Goal: Information Seeking & Learning: Learn about a topic

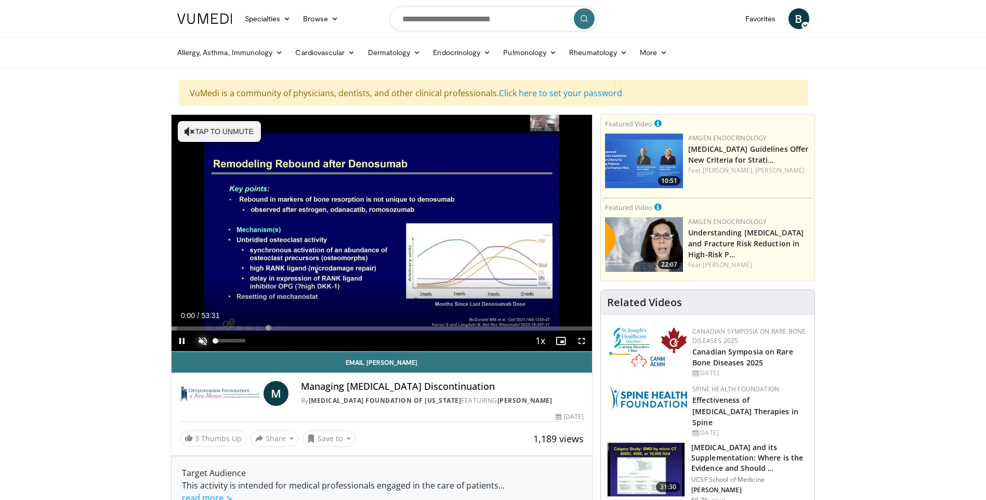
click at [200, 340] on span "Video Player" at bounding box center [202, 341] width 21 height 21
click at [582, 339] on span "Video Player" at bounding box center [581, 341] width 21 height 21
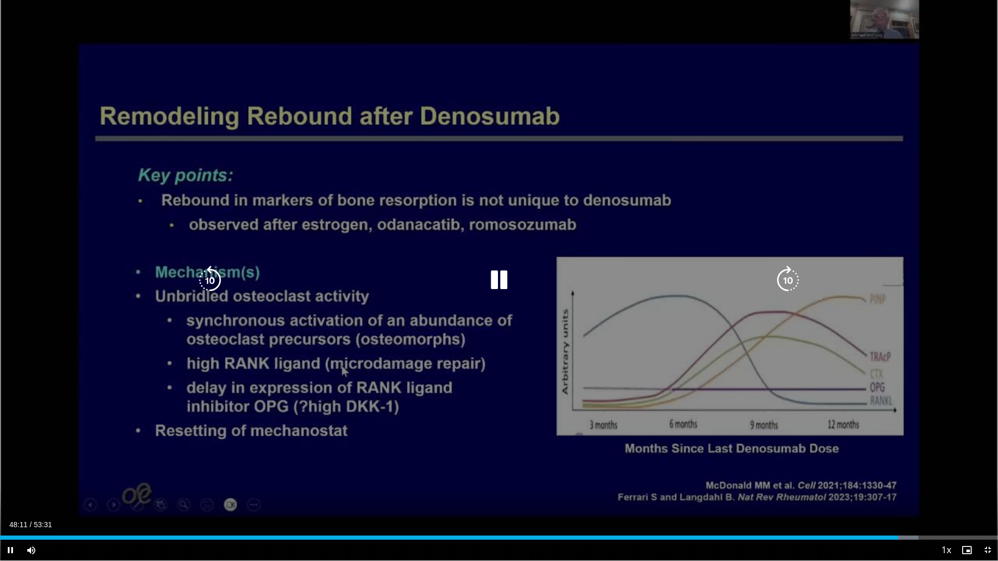
click at [496, 279] on icon "Video Player" at bounding box center [498, 280] width 29 height 29
click at [503, 283] on icon "Video Player" at bounding box center [498, 280] width 29 height 29
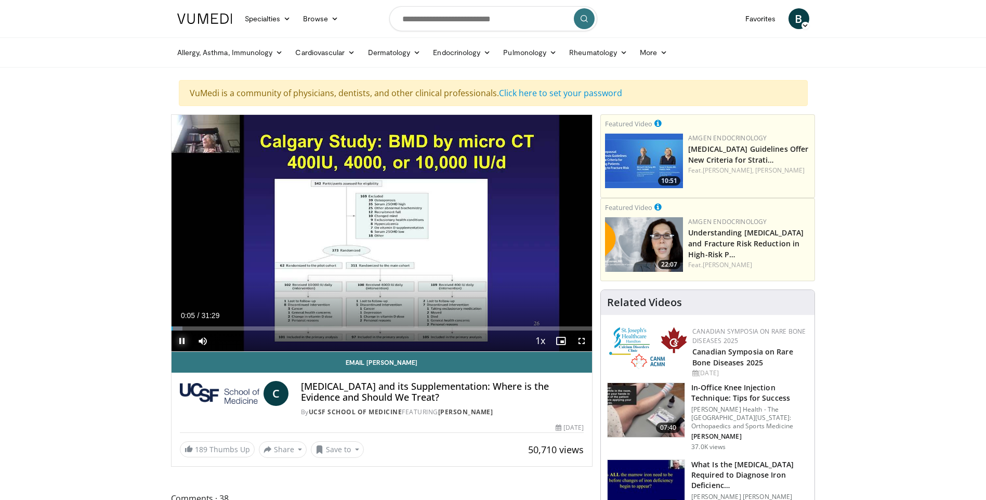
click at [185, 342] on span "Video Player" at bounding box center [182, 341] width 21 height 21
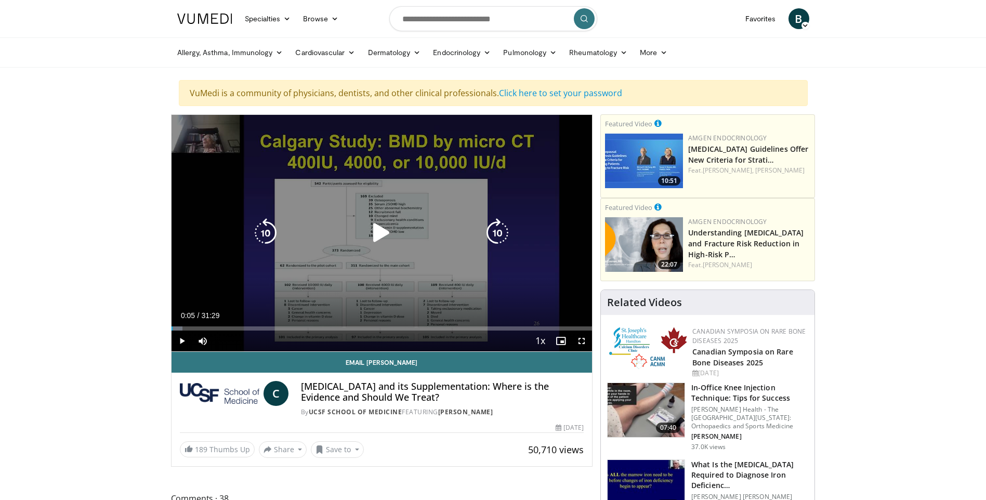
click at [374, 231] on icon "Video Player" at bounding box center [381, 232] width 29 height 29
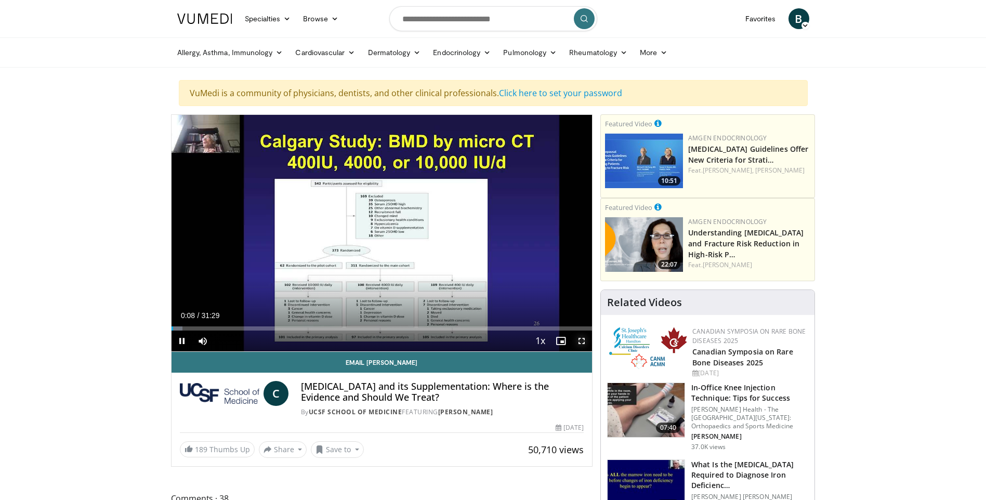
click at [579, 337] on span "Video Player" at bounding box center [581, 341] width 21 height 21
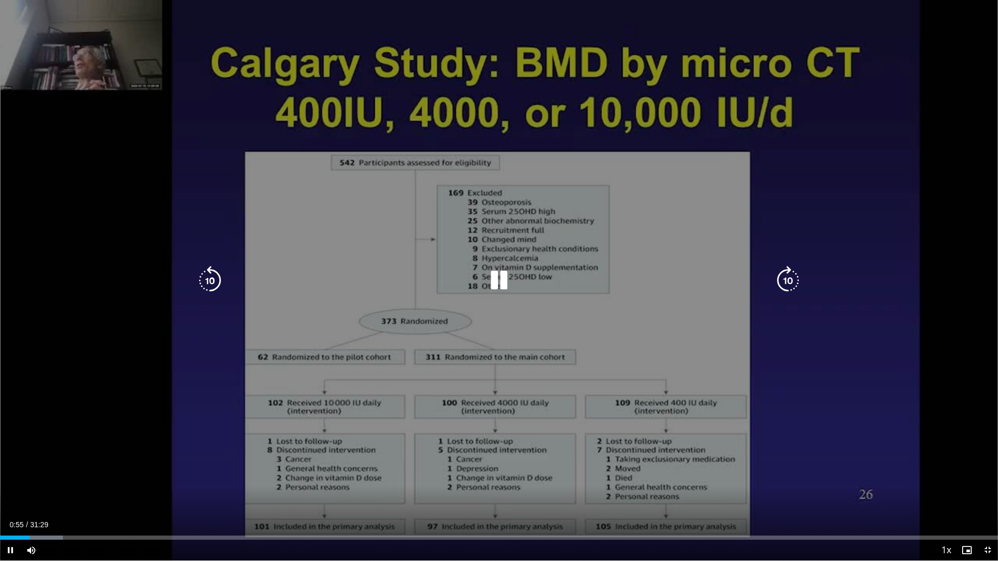
click at [496, 278] on icon "Video Player" at bounding box center [498, 280] width 29 height 29
click at [495, 274] on icon "Video Player" at bounding box center [498, 280] width 29 height 29
click at [499, 277] on icon "Video Player" at bounding box center [498, 280] width 29 height 29
click at [509, 279] on icon "Video Player" at bounding box center [498, 280] width 29 height 29
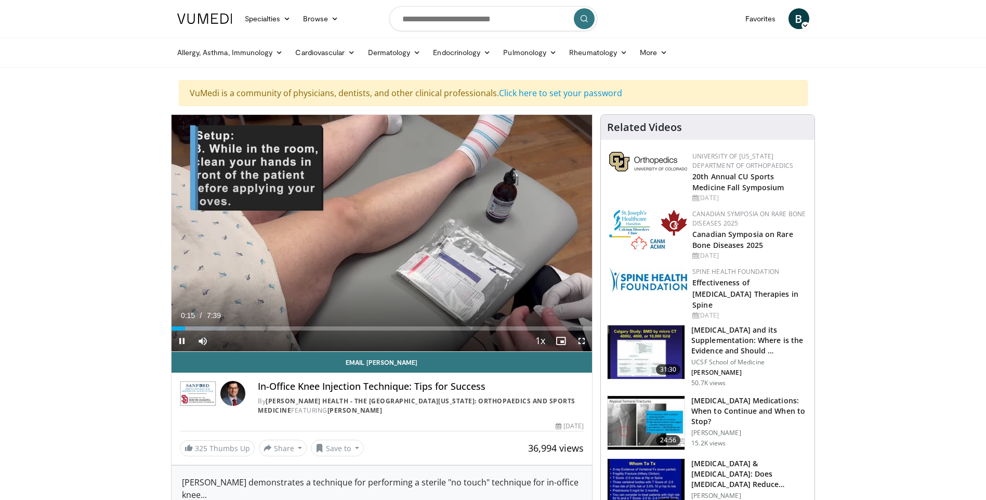
click at [580, 338] on span "Video Player" at bounding box center [581, 341] width 21 height 21
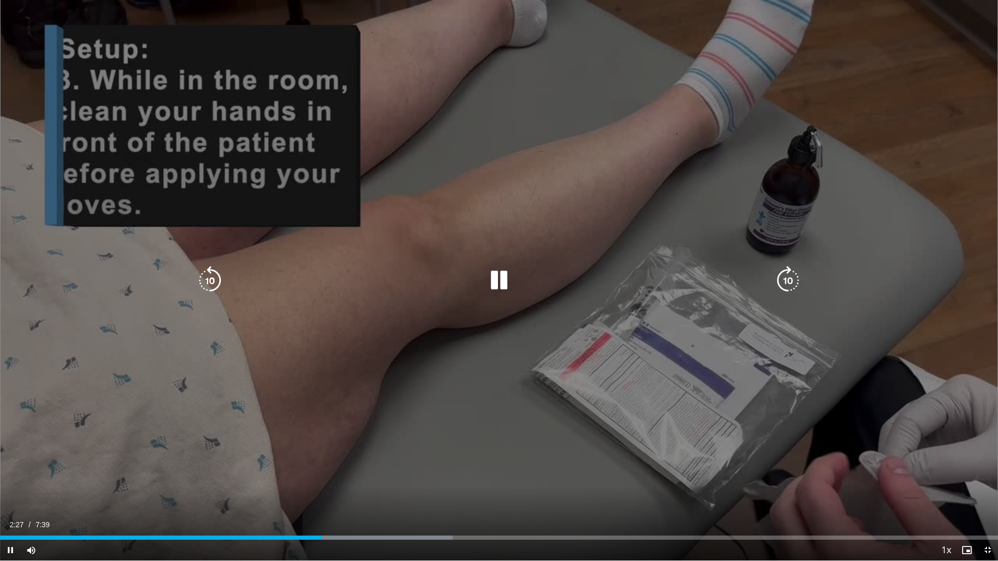
click at [500, 273] on icon "Video Player" at bounding box center [498, 280] width 29 height 29
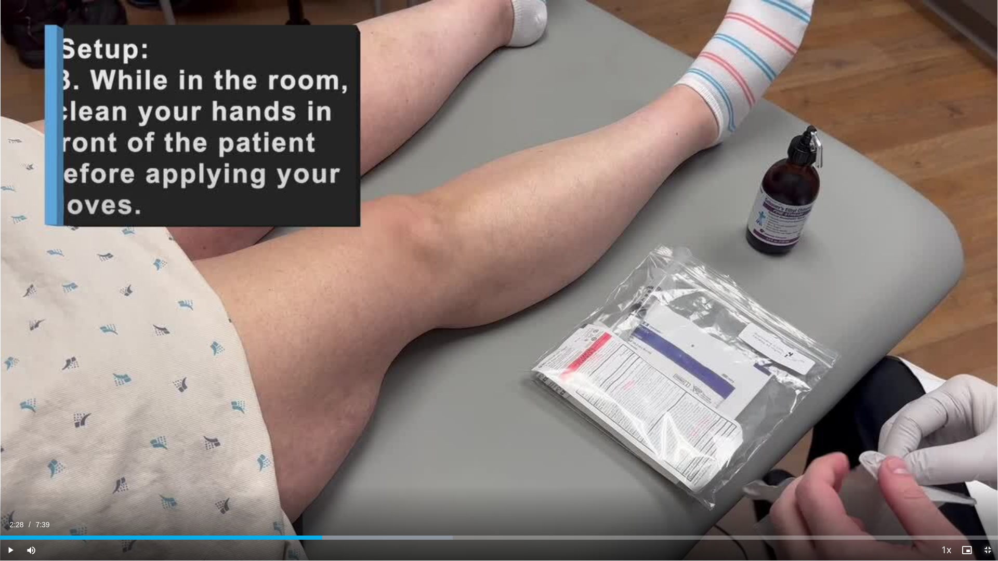
click at [988, 500] on span "Video Player" at bounding box center [987, 550] width 21 height 21
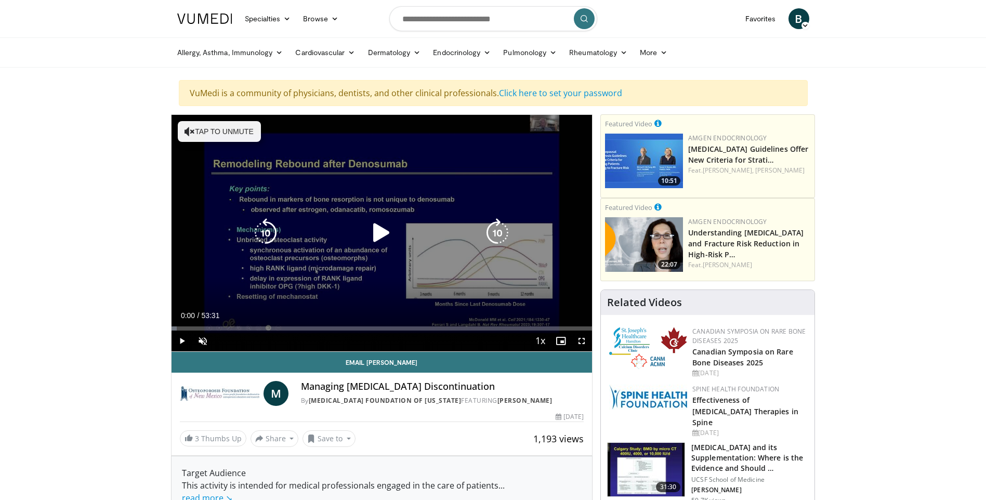
click at [381, 229] on icon "Video Player" at bounding box center [381, 232] width 29 height 29
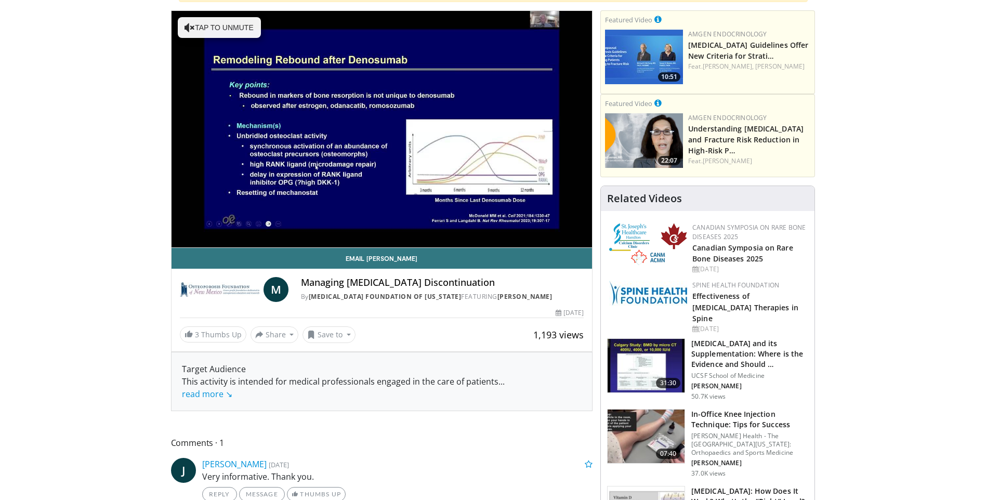
scroll to position [156, 0]
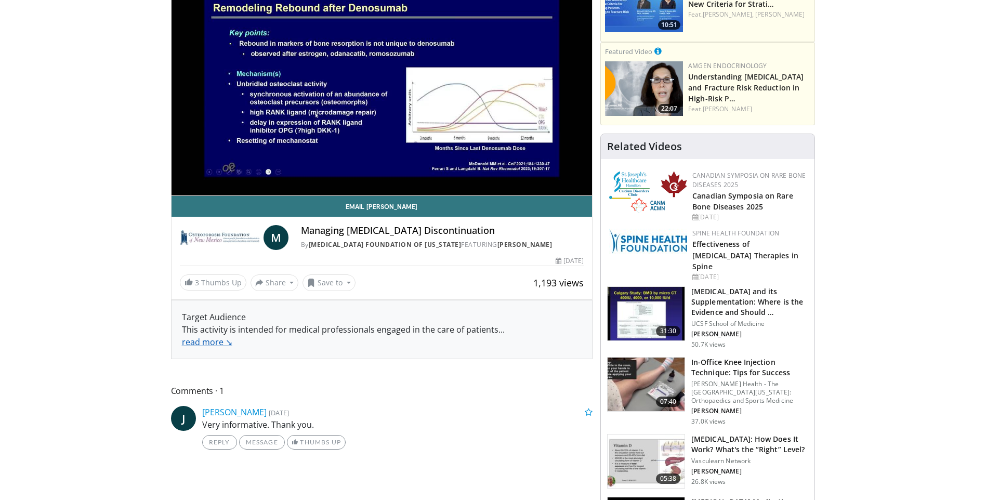
click at [193, 341] on link "read more ↘" at bounding box center [207, 341] width 50 height 11
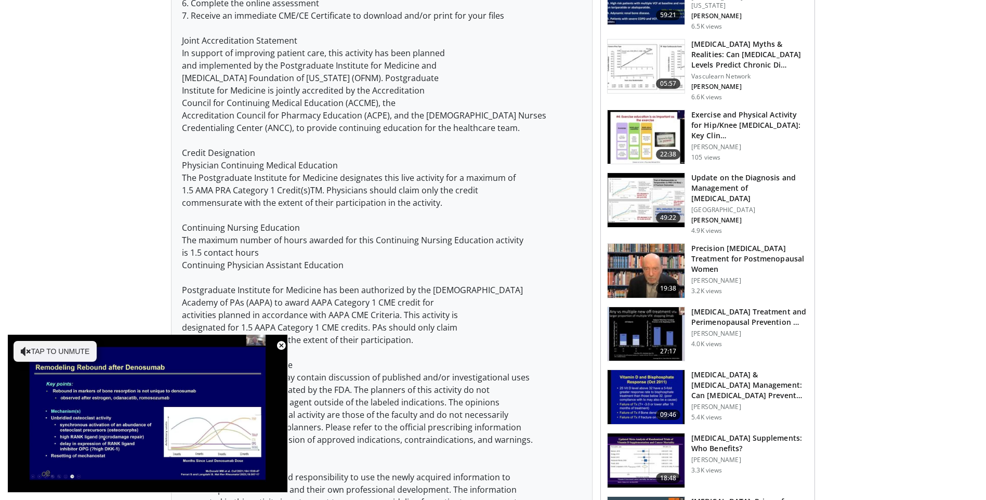
scroll to position [988, 0]
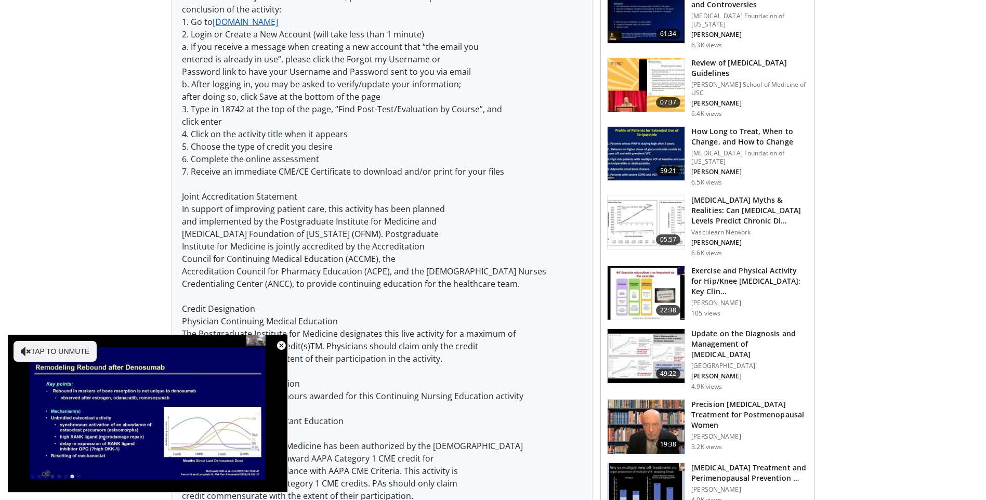
click at [277, 23] on link "[DOMAIN_NAME]" at bounding box center [246, 21] width 66 height 11
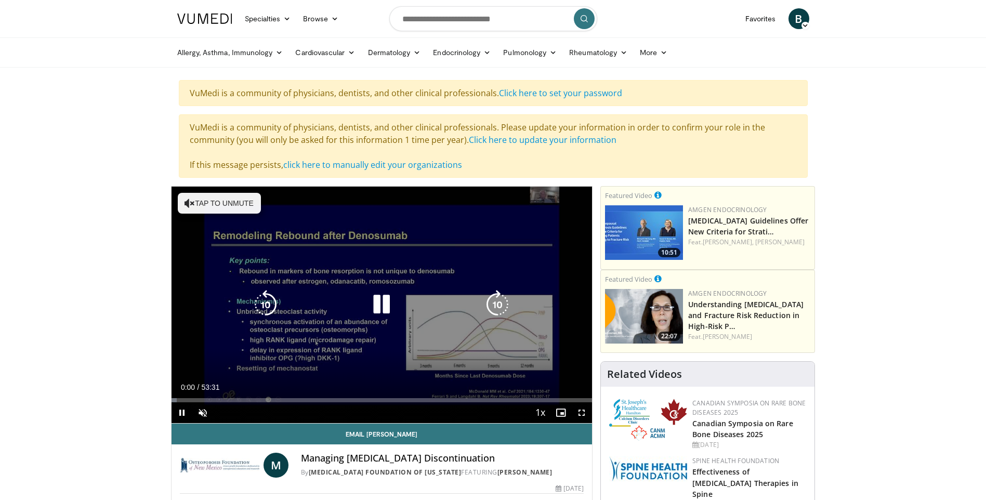
click at [375, 300] on icon "Video Player" at bounding box center [381, 304] width 29 height 29
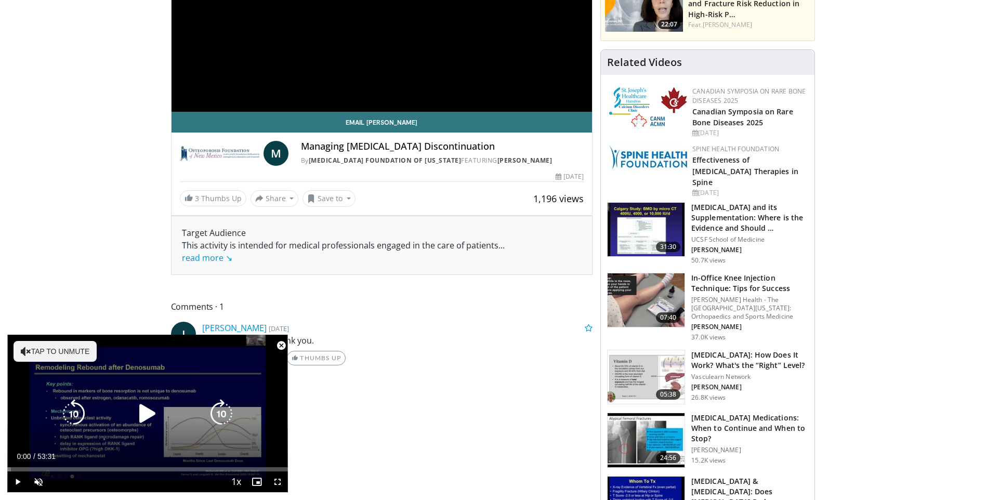
scroll to position [416, 0]
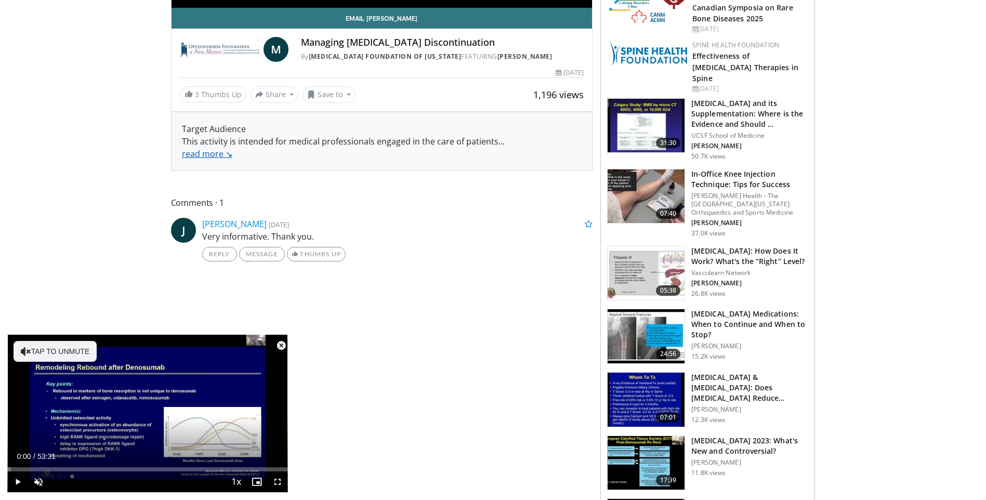
click at [202, 152] on link "read more ↘" at bounding box center [207, 153] width 50 height 11
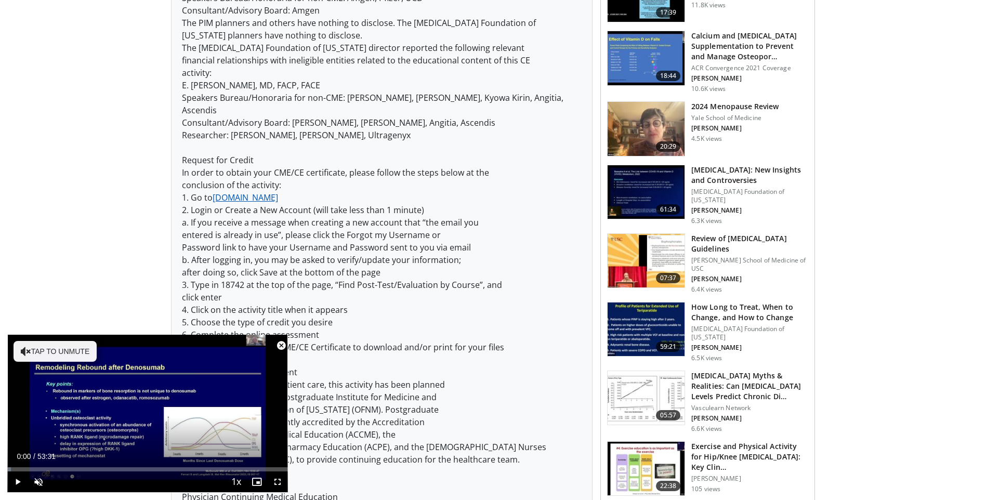
scroll to position [832, 0]
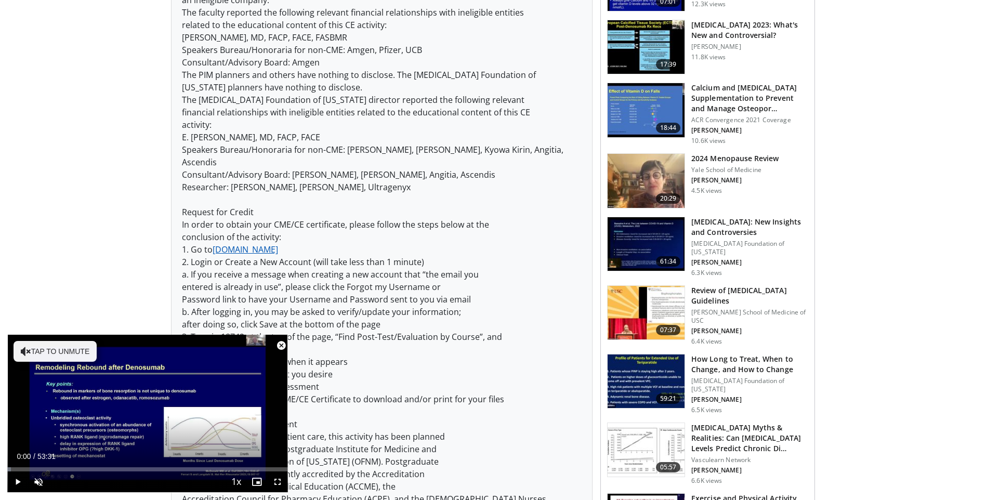
click at [252, 252] on link "www.cmeuniversity.com" at bounding box center [246, 249] width 66 height 11
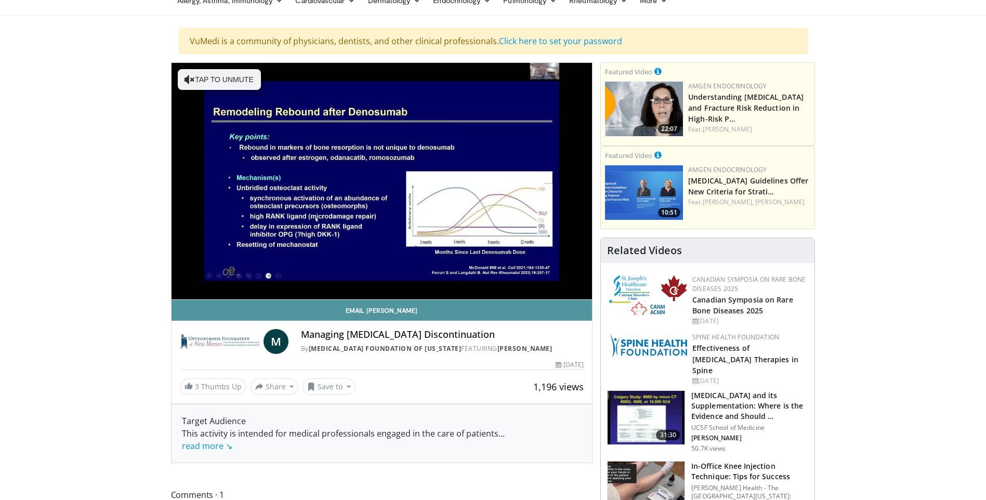
scroll to position [104, 0]
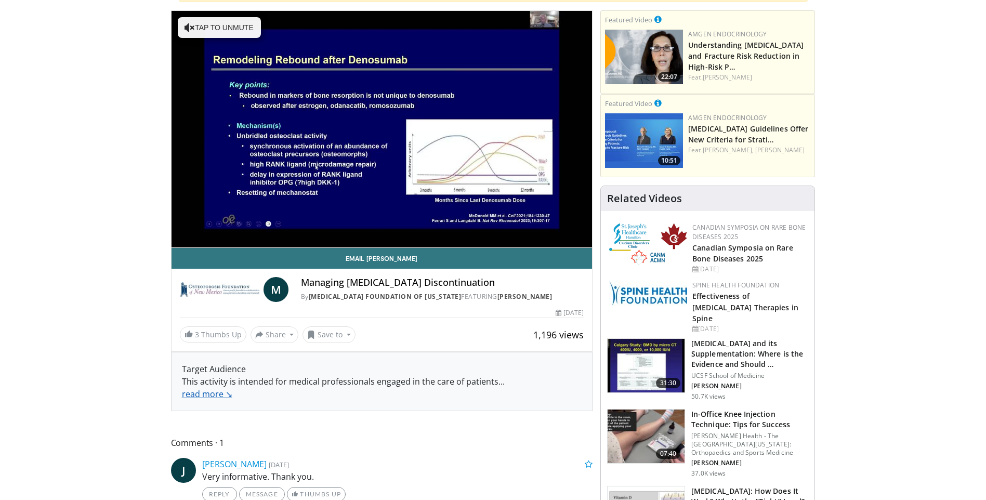
click at [192, 396] on link "read more ↘" at bounding box center [207, 393] width 50 height 11
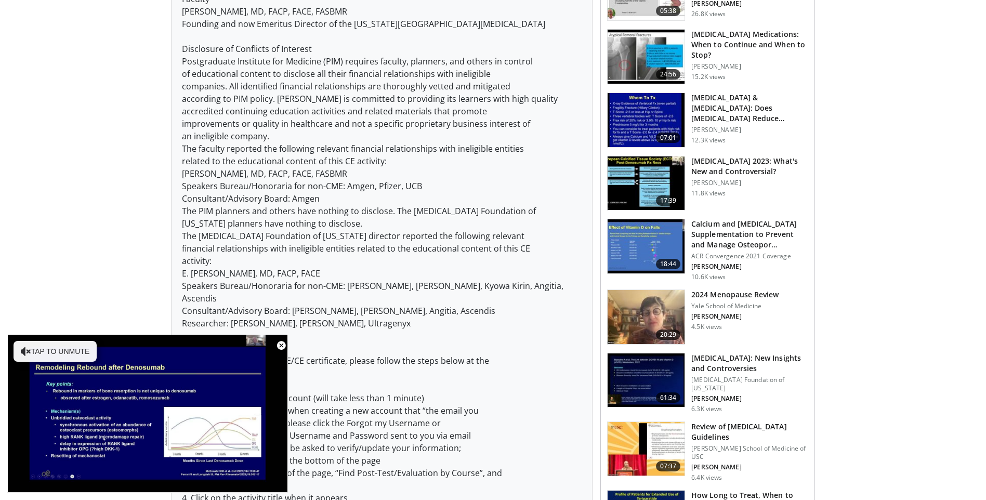
scroll to position [364, 0]
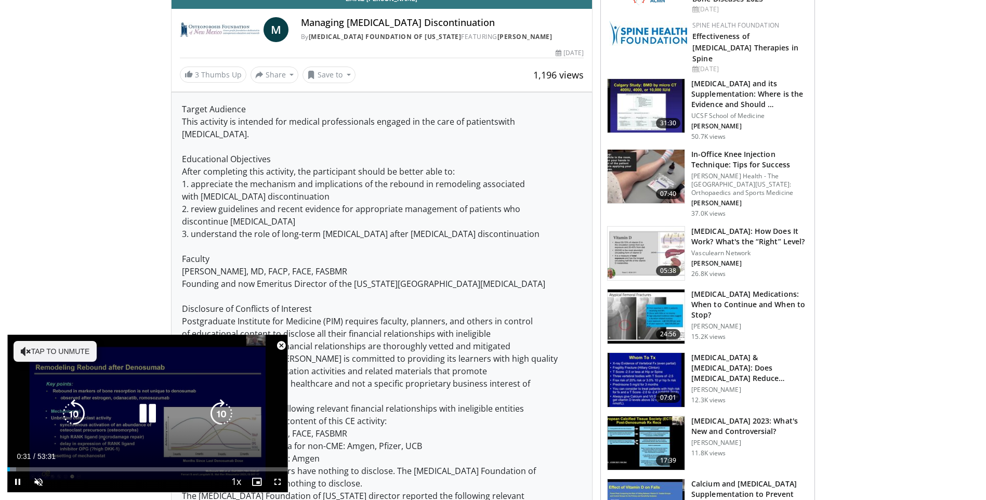
click at [229, 349] on div "10 seconds Tap to unmute" at bounding box center [147, 414] width 281 height 158
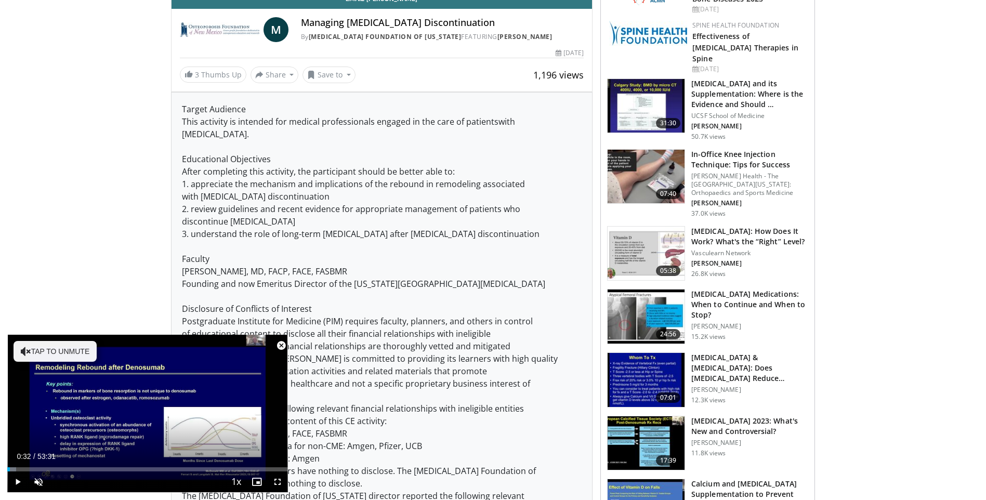
click at [643, 90] on img at bounding box center [646, 106] width 77 height 54
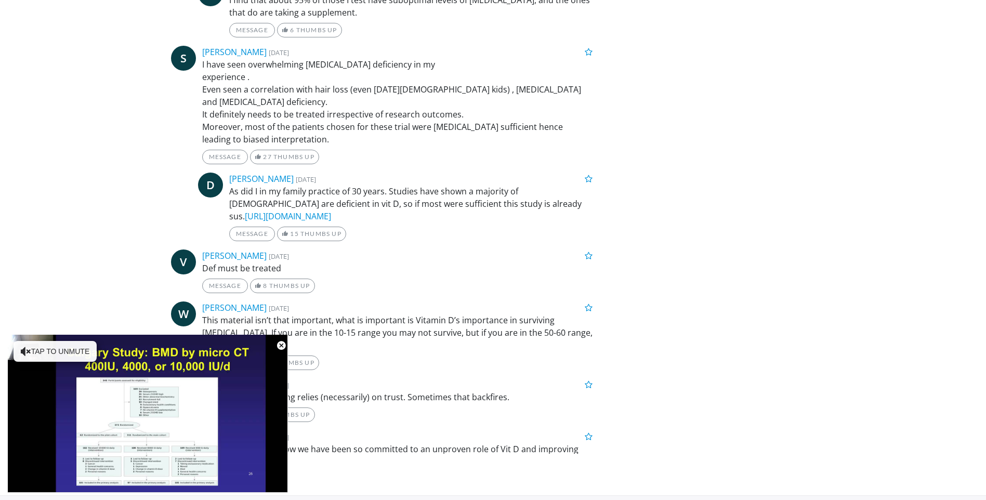
scroll to position [3197, 0]
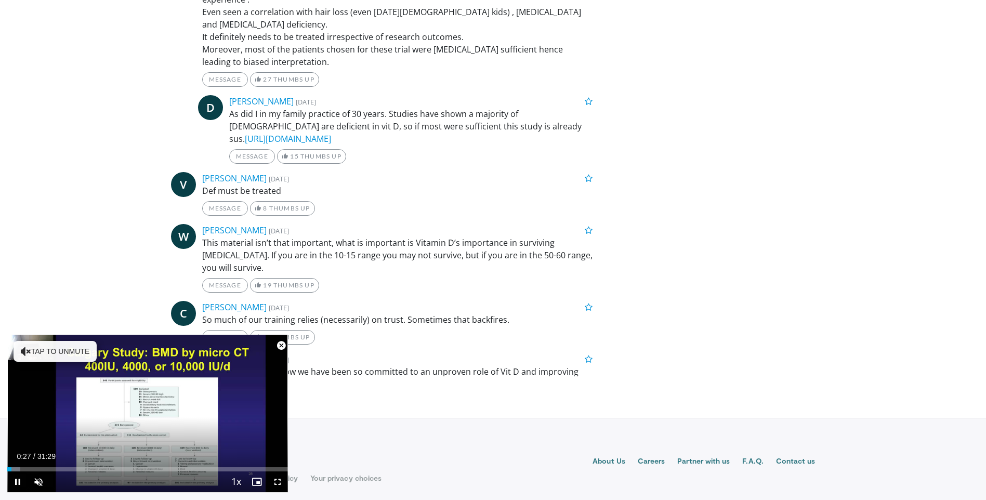
click at [282, 345] on span "Video Player" at bounding box center [281, 345] width 21 height 21
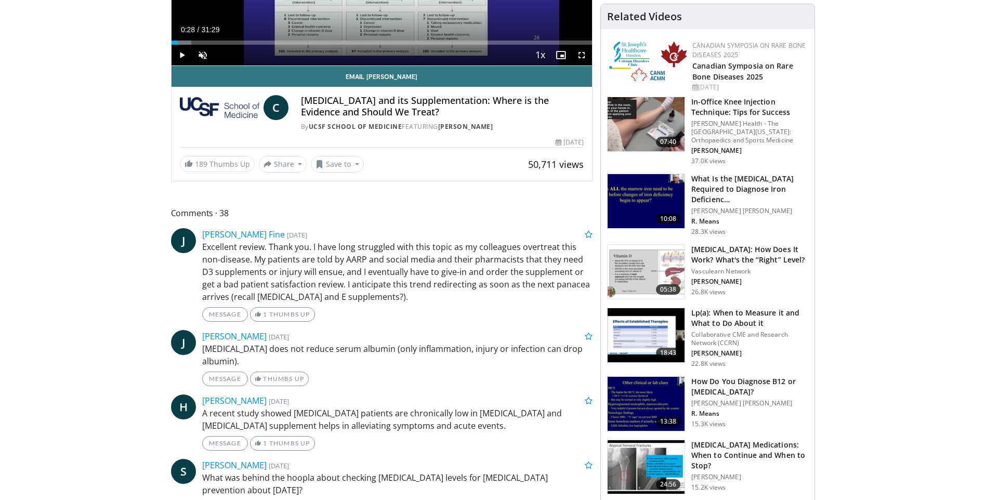
scroll to position [0, 0]
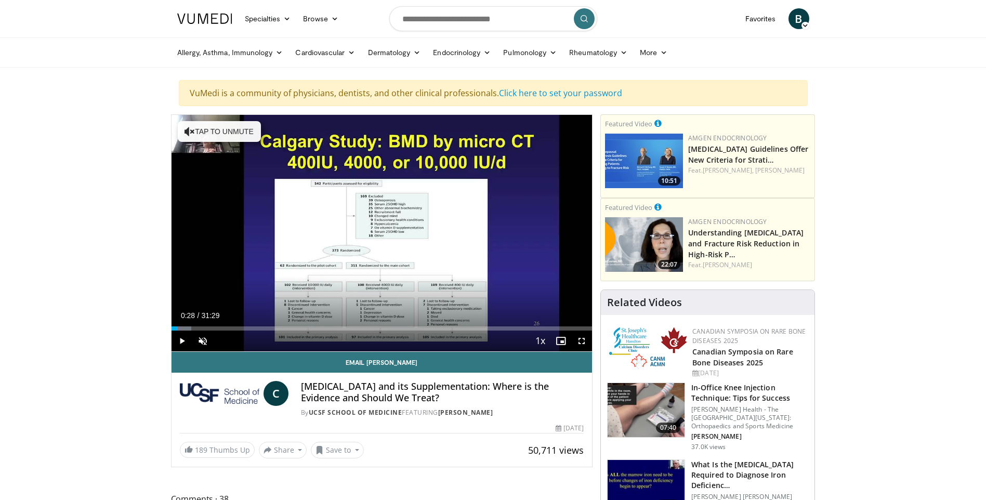
click at [649, 408] on img at bounding box center [646, 410] width 77 height 54
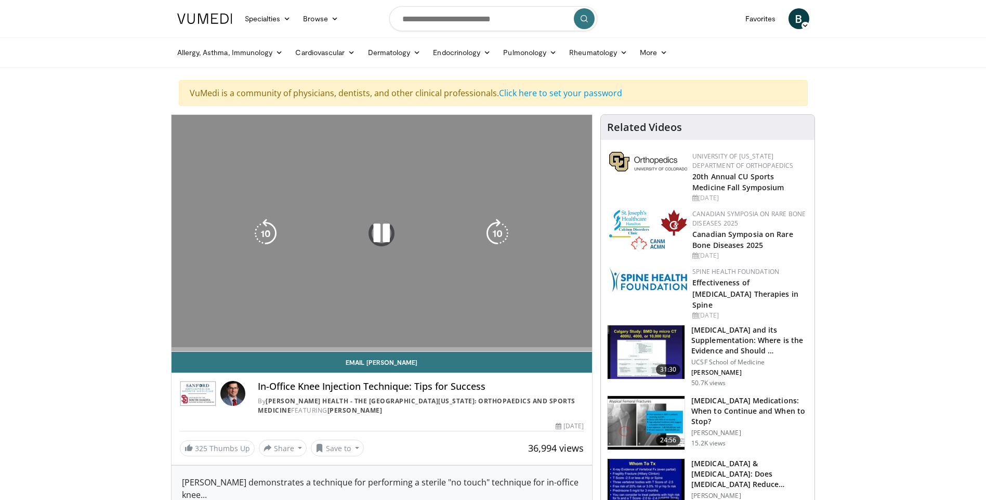
scroll to position [52, 0]
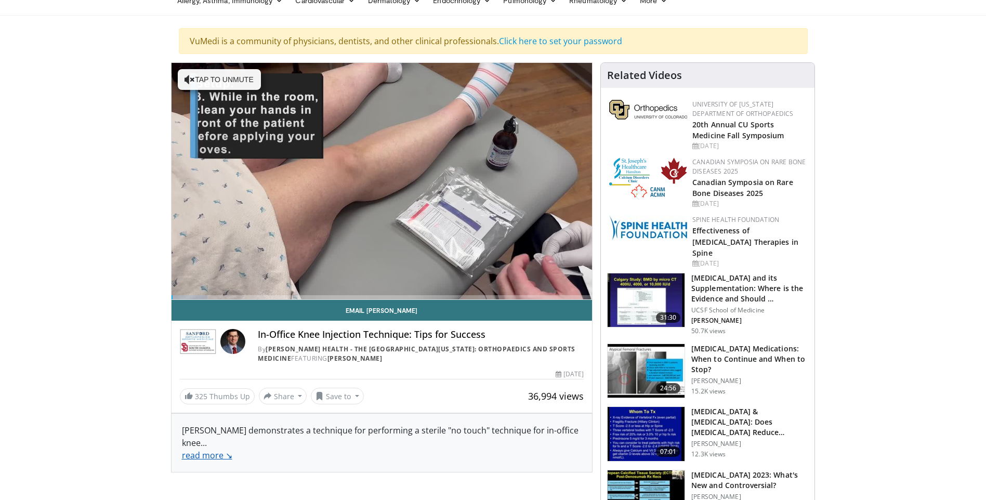
click at [209, 450] on link "read more ↘" at bounding box center [207, 455] width 50 height 11
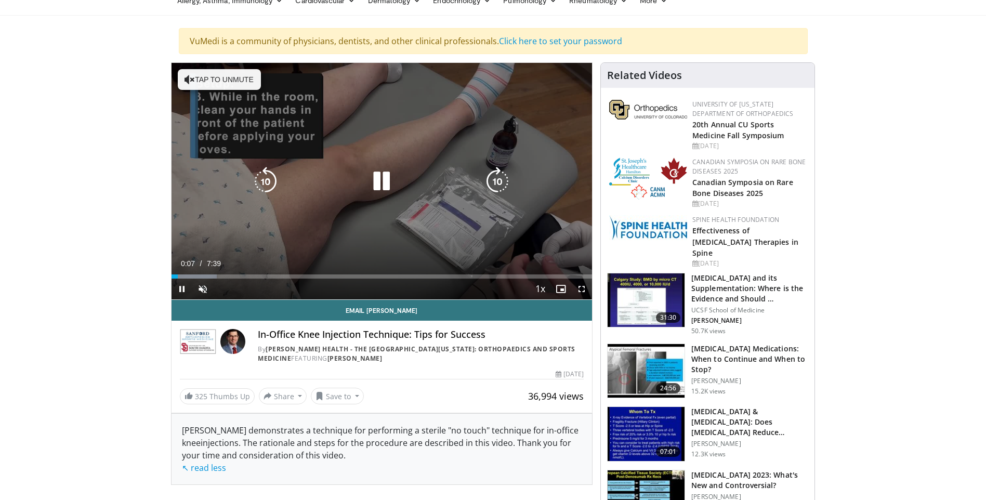
click at [387, 178] on icon "Video Player" at bounding box center [381, 181] width 29 height 29
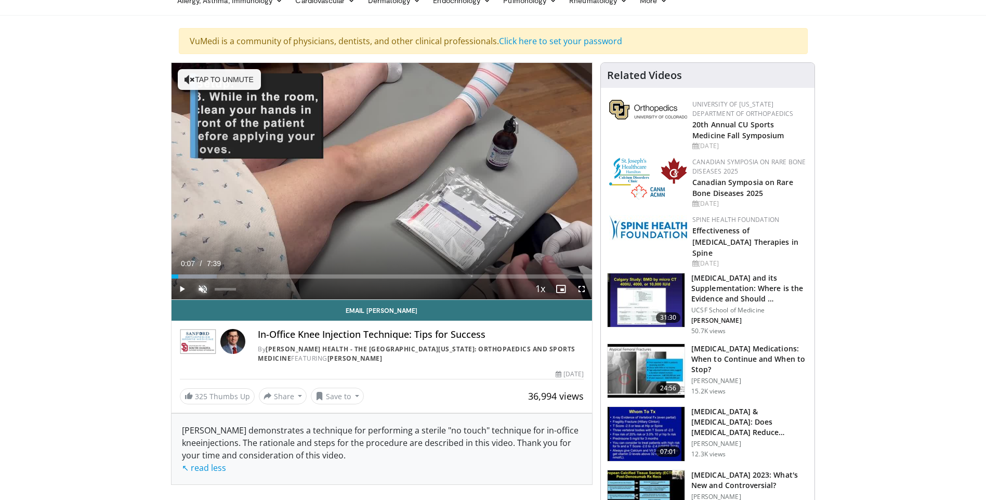
click at [202, 288] on span "Video Player" at bounding box center [202, 289] width 21 height 21
click at [182, 287] on span "Video Player" at bounding box center [182, 289] width 21 height 21
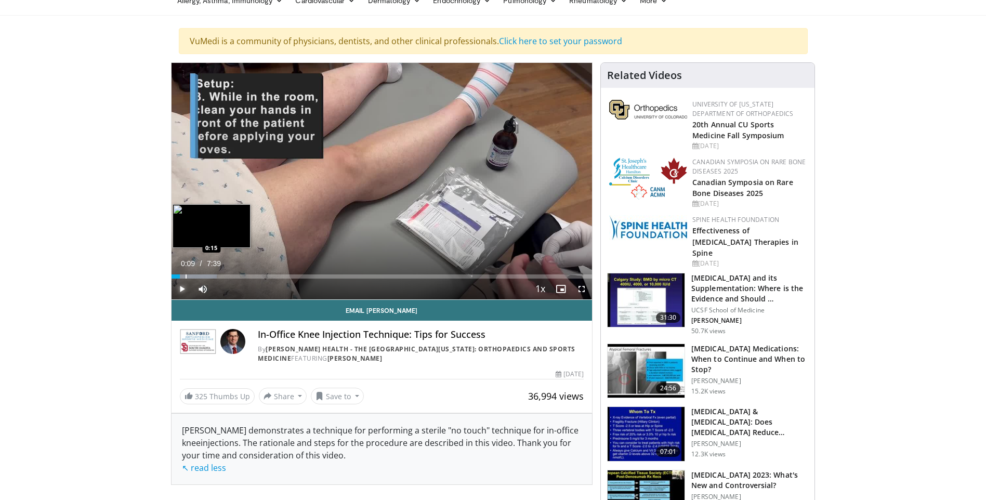
drag, startPoint x: 178, startPoint y: 277, endPoint x: 185, endPoint y: 276, distance: 7.4
click at [186, 276] on div "Progress Bar" at bounding box center [186, 276] width 1 height 4
click at [577, 289] on span "Video Player" at bounding box center [581, 289] width 21 height 21
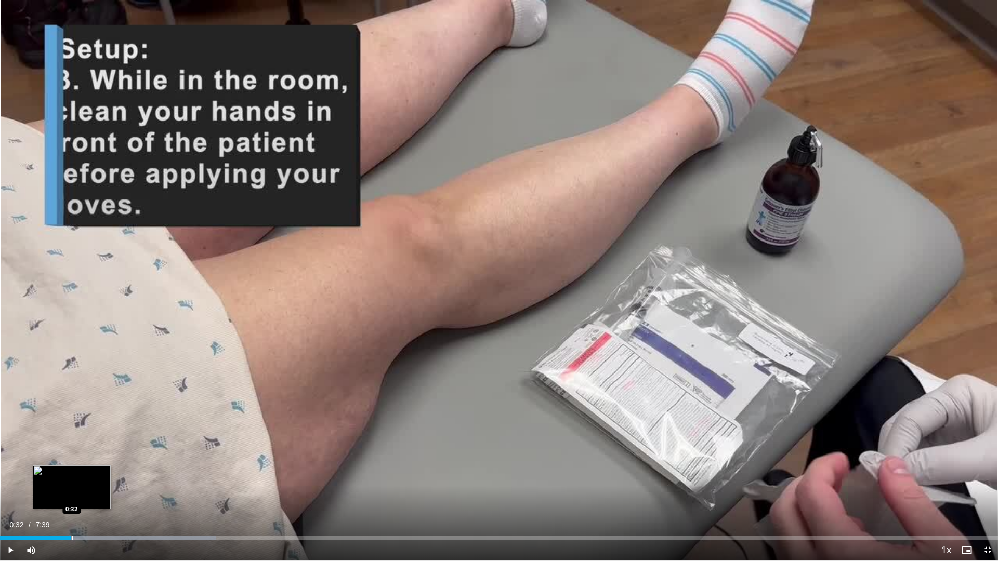
drag, startPoint x: 67, startPoint y: 537, endPoint x: 72, endPoint y: 536, distance: 5.2
click at [72, 500] on div "Progress Bar" at bounding box center [72, 538] width 1 height 4
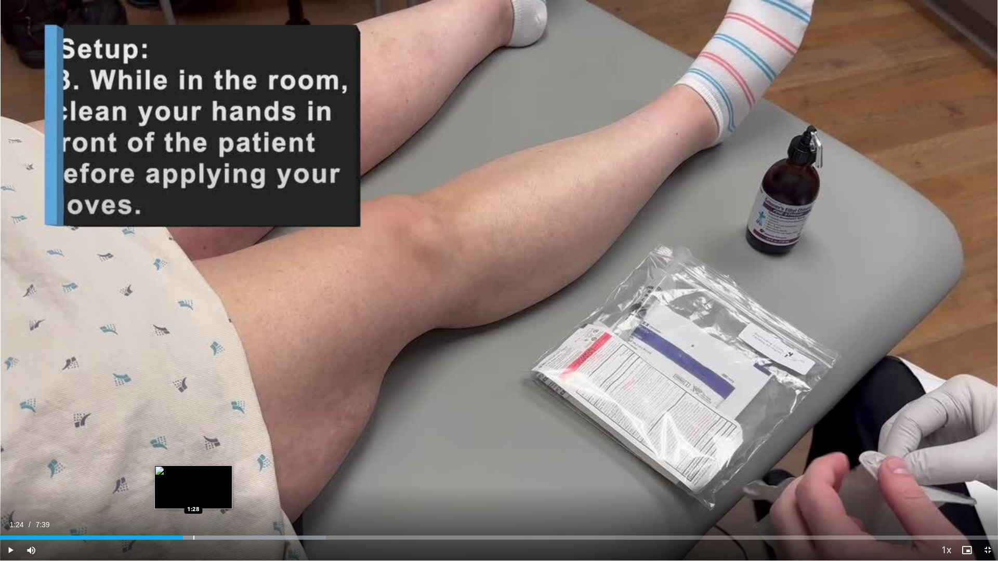
drag, startPoint x: 183, startPoint y: 536, endPoint x: 193, endPoint y: 535, distance: 10.4
click at [193, 500] on div "Loaded : 32.67% 1:28 1:28" at bounding box center [499, 535] width 998 height 10
drag, startPoint x: 193, startPoint y: 536, endPoint x: 218, endPoint y: 535, distance: 25.0
click at [218, 500] on div "Loaded : 34.56% 1:40 1:40" at bounding box center [499, 535] width 998 height 10
click at [237, 500] on div "Progress Bar" at bounding box center [237, 538] width 1 height 4
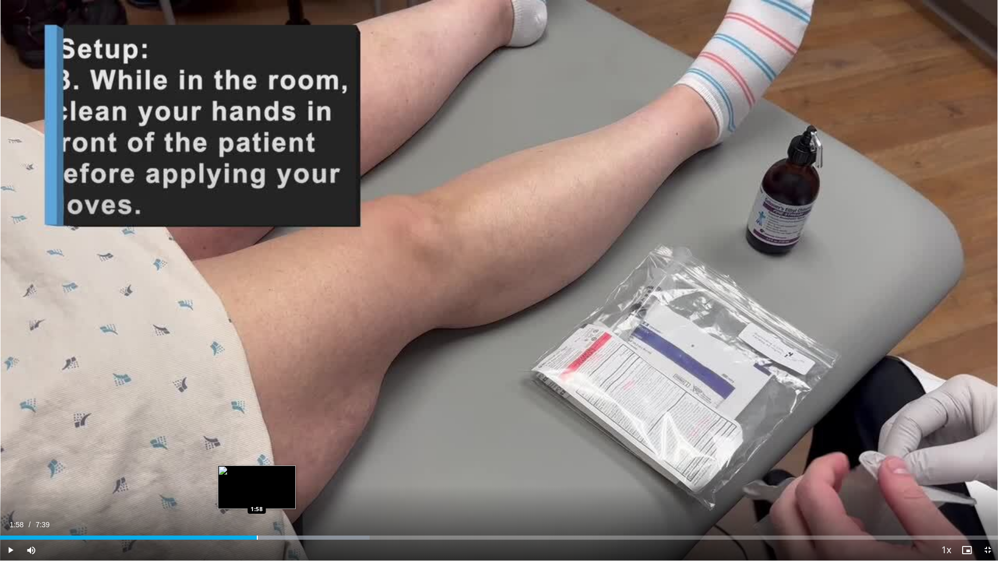
click at [257, 500] on div "Progress Bar" at bounding box center [257, 538] width 1 height 4
click at [282, 500] on div "Video Player" at bounding box center [489, 550] width 894 height 21
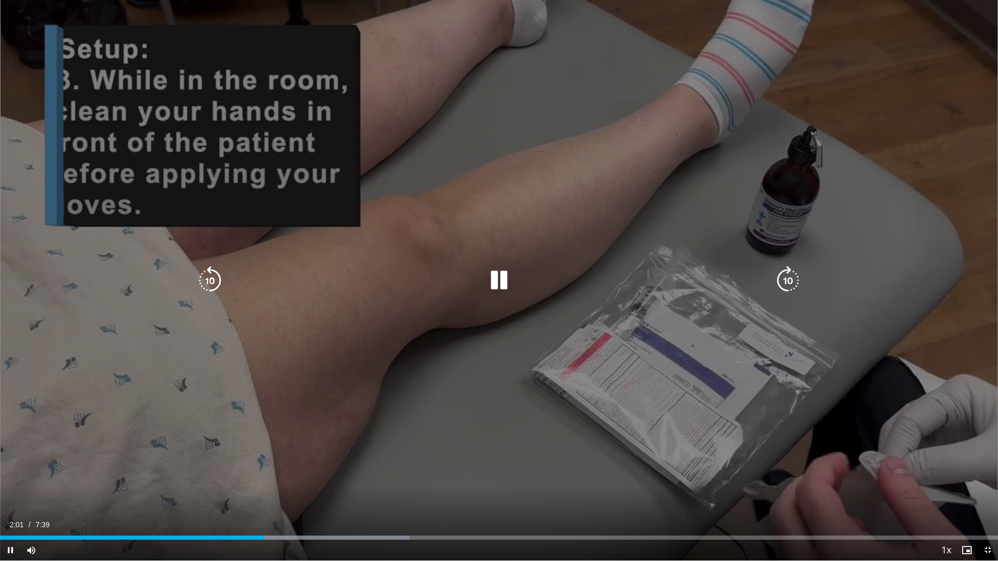
click at [278, 500] on div "Progress Bar" at bounding box center [304, 538] width 209 height 4
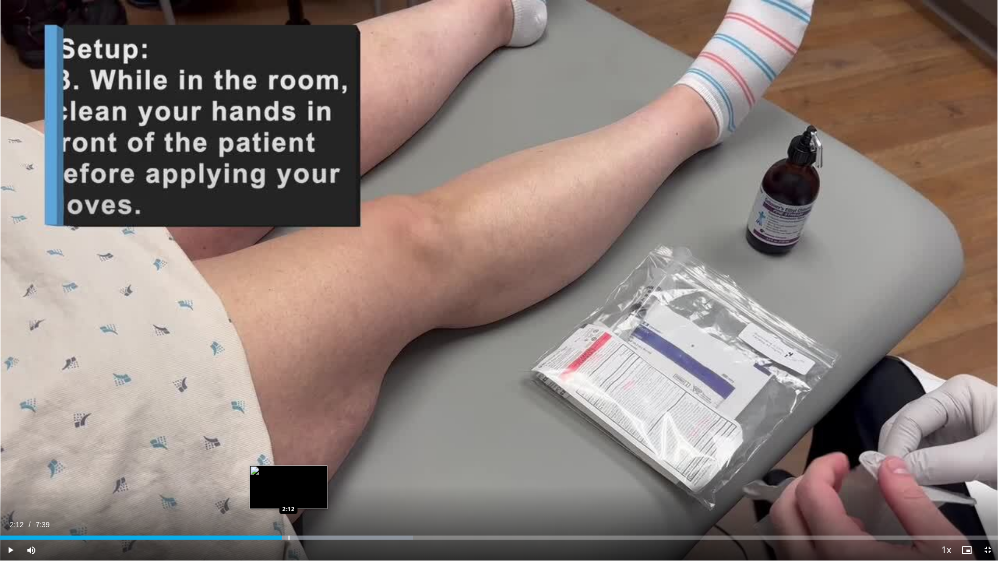
click at [289, 500] on div "Progress Bar" at bounding box center [289, 538] width 1 height 4
click at [302, 500] on div "Progress Bar" at bounding box center [302, 538] width 1 height 4
click at [317, 500] on div "Video Player" at bounding box center [489, 550] width 894 height 21
click at [321, 500] on div "Progress Bar" at bounding box center [321, 538] width 1 height 4
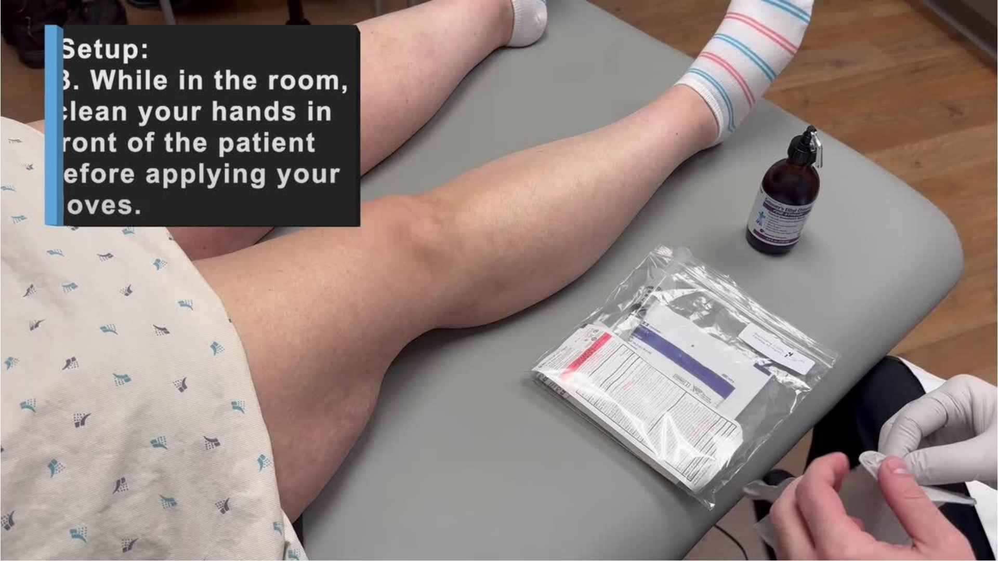
click at [330, 500] on video-js "**********" at bounding box center [499, 280] width 998 height 561
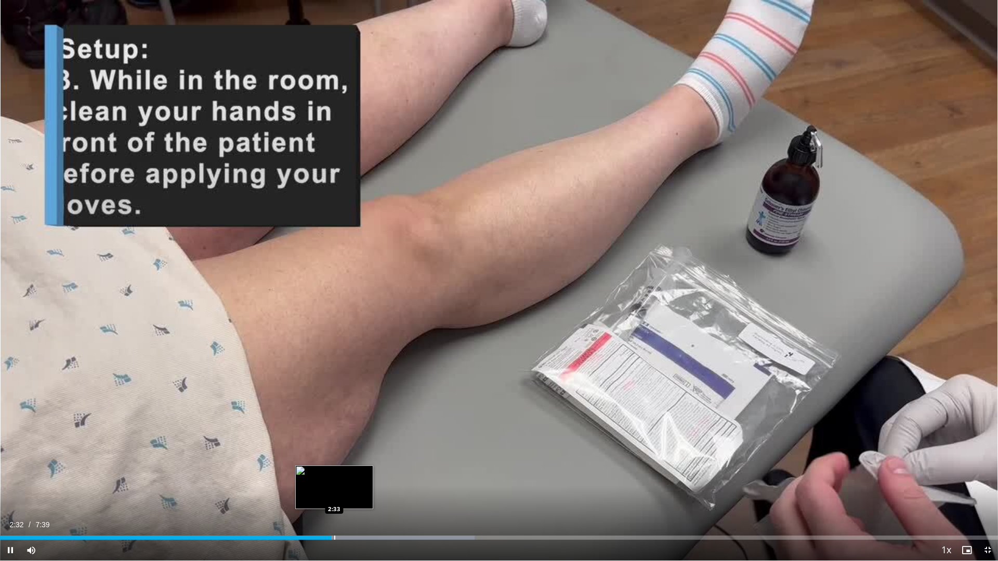
click at [334, 500] on div "Progress Bar" at bounding box center [334, 538] width 1 height 4
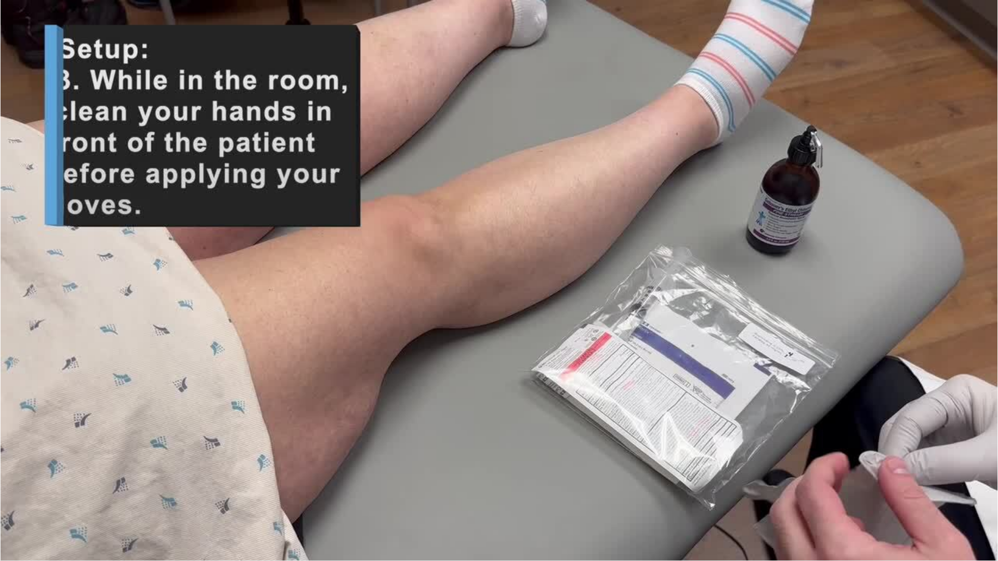
click at [348, 500] on video-js "**********" at bounding box center [499, 280] width 998 height 561
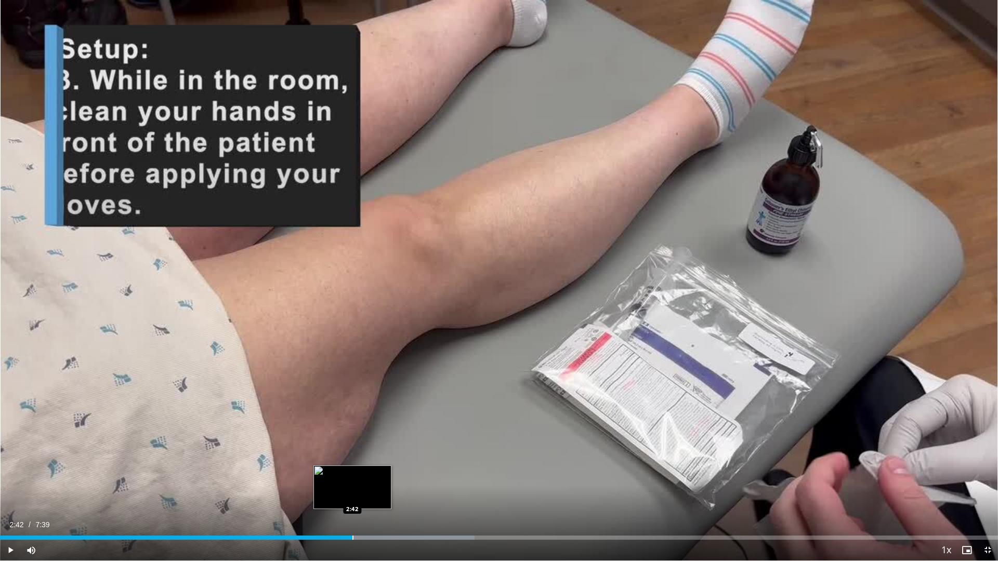
click at [352, 500] on div "Progress Bar" at bounding box center [352, 538] width 1 height 4
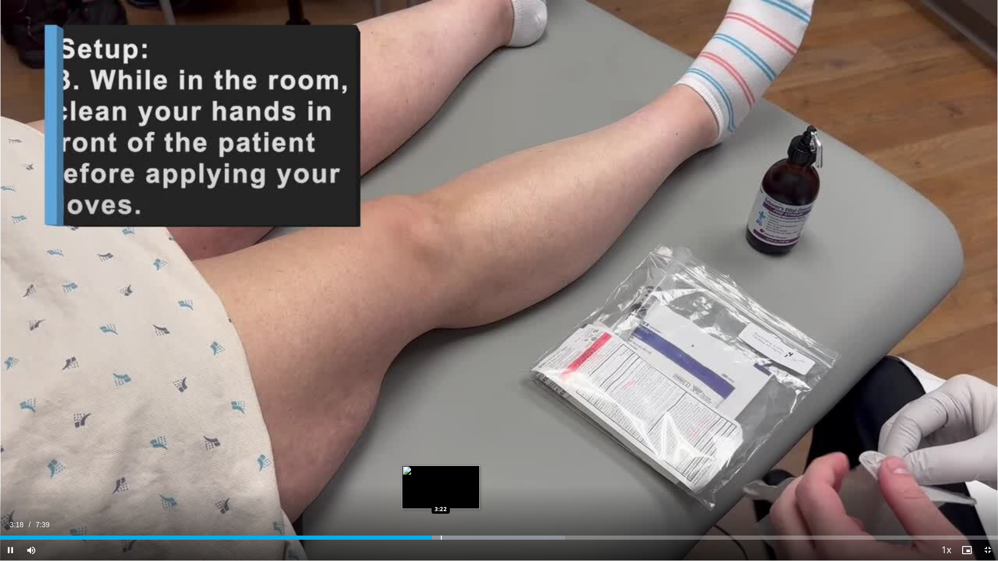
click at [440, 500] on div "Loaded : 56.64% 3:18 3:22" at bounding box center [499, 538] width 998 height 4
click at [457, 500] on div "Progress Bar" at bounding box center [457, 538] width 1 height 4
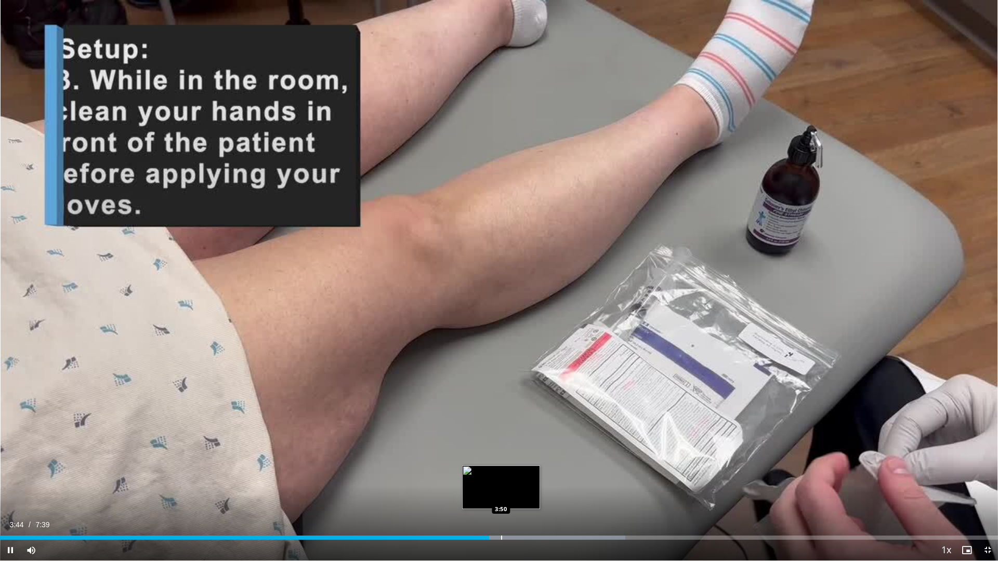
click at [501, 500] on div "Progress Bar" at bounding box center [501, 538] width 1 height 4
click at [518, 500] on div "Progress Bar" at bounding box center [518, 538] width 1 height 4
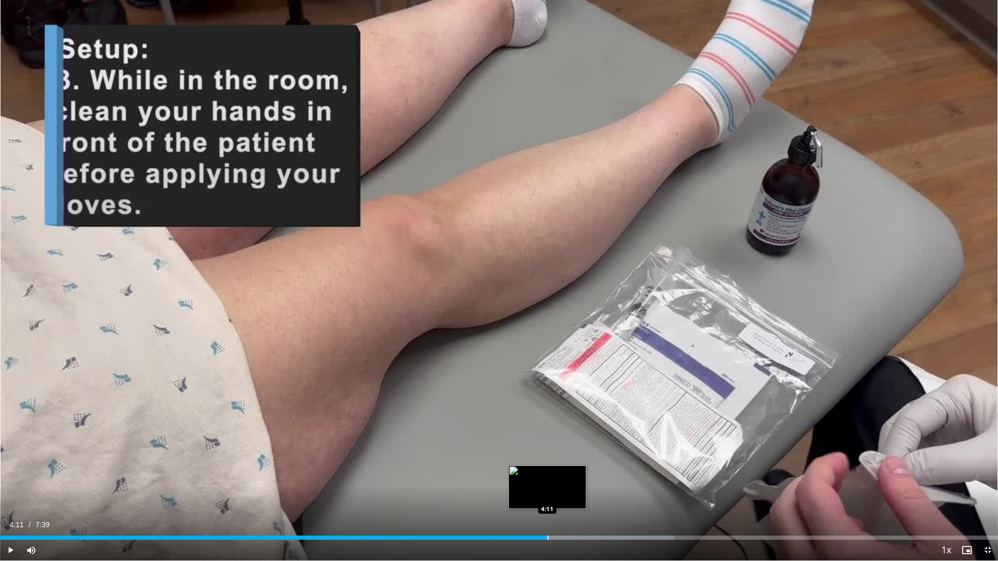
click at [547, 500] on div "Progress Bar" at bounding box center [547, 538] width 1 height 4
click at [566, 500] on div "Progress Bar" at bounding box center [566, 538] width 1 height 4
click at [584, 500] on div "Progress Bar" at bounding box center [584, 538] width 1 height 4
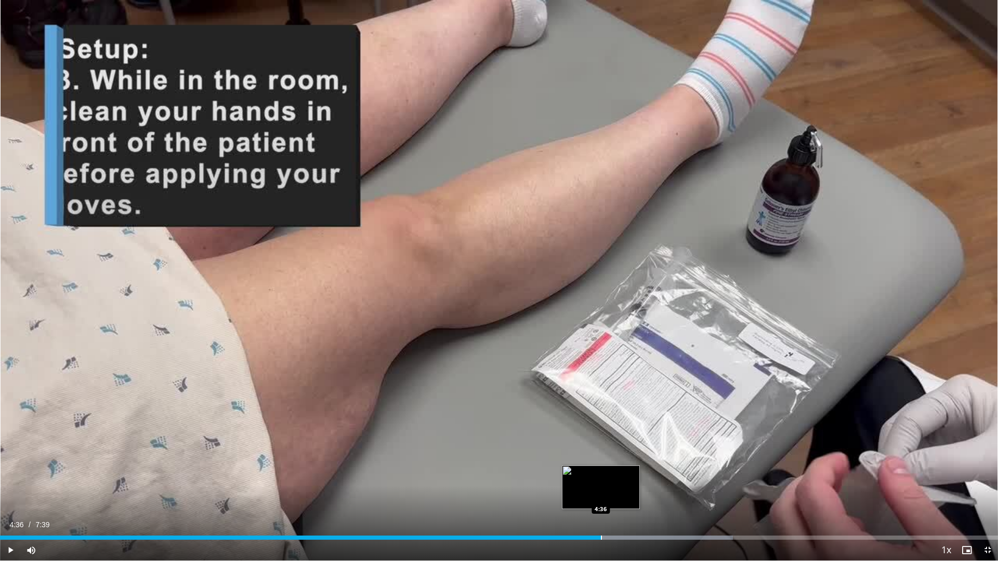
click at [601, 500] on div "Progress Bar" at bounding box center [601, 538] width 1 height 4
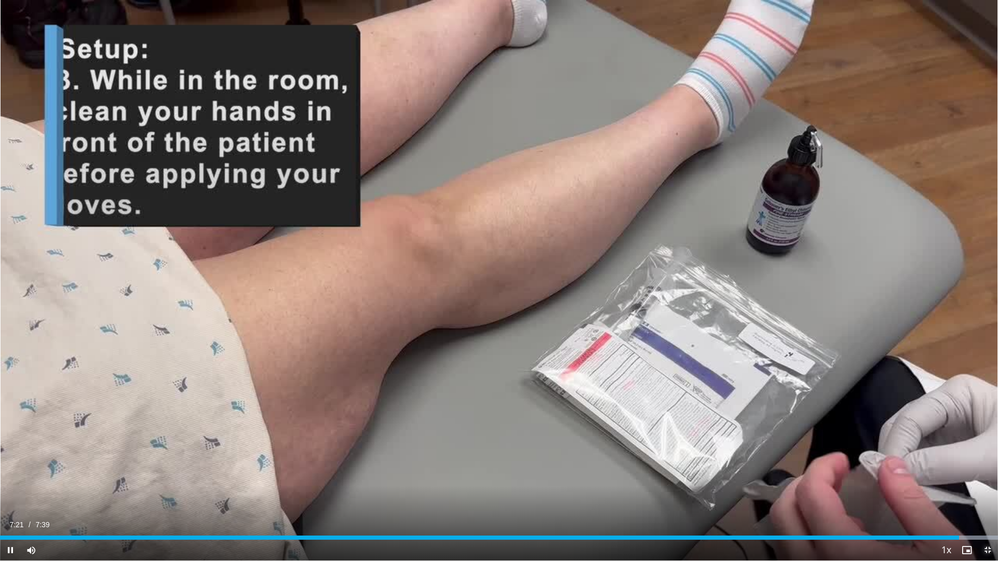
click at [986, 500] on span "Video Player" at bounding box center [987, 550] width 21 height 21
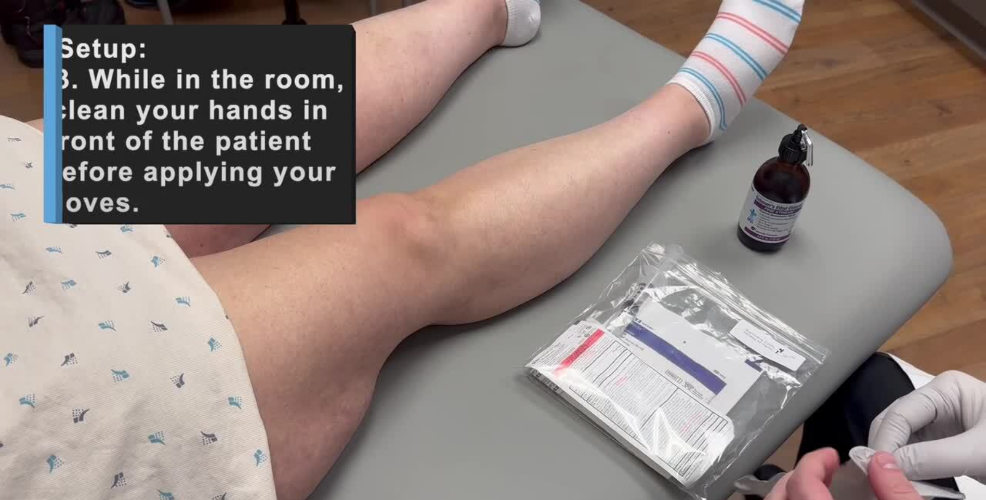
scroll to position [260, 0]
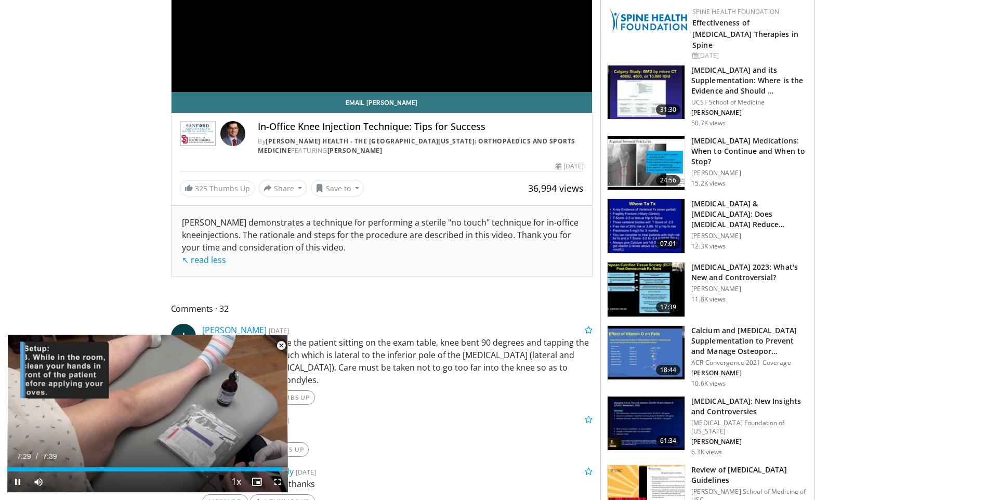
click at [282, 342] on span "Video Player" at bounding box center [281, 345] width 21 height 21
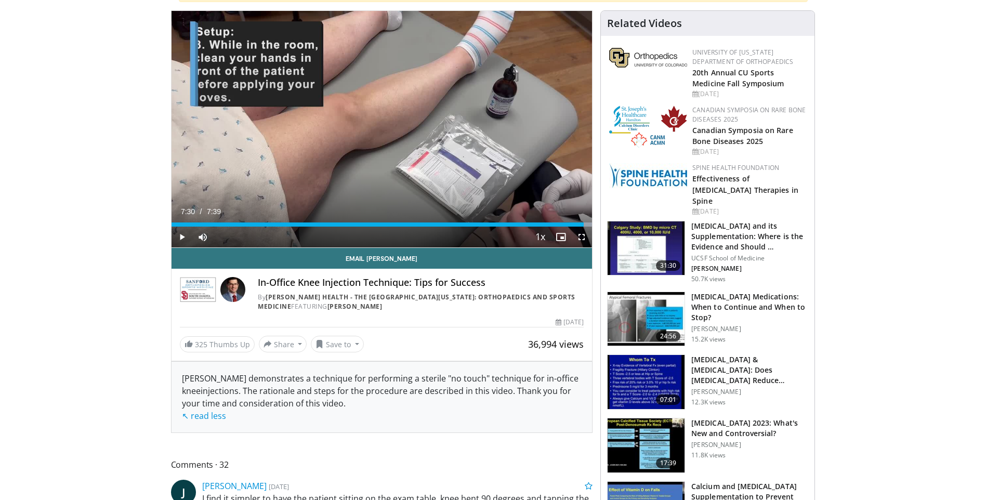
scroll to position [0, 0]
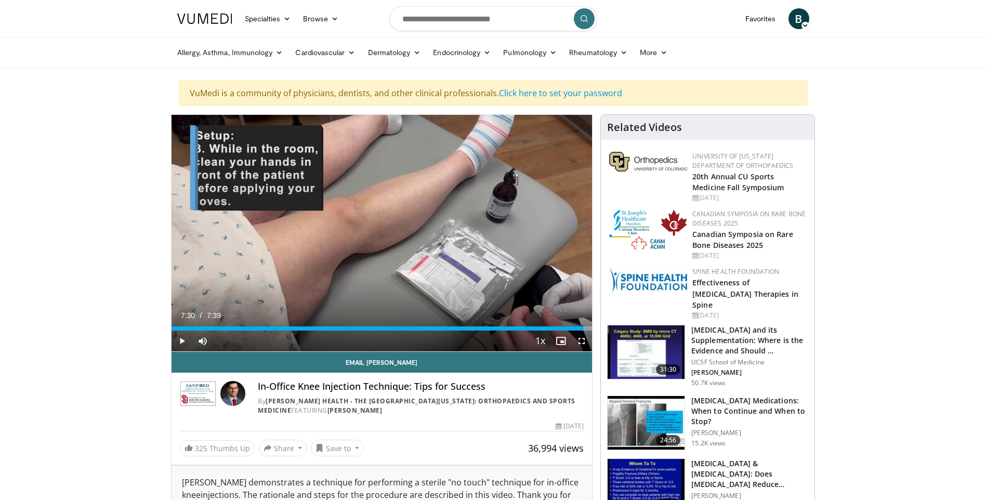
click at [656, 335] on img at bounding box center [646, 352] width 77 height 54
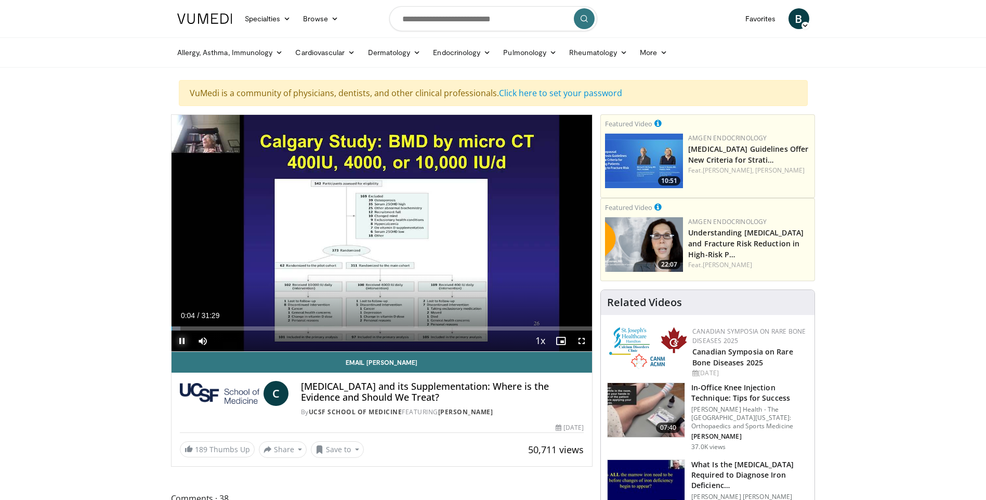
click at [185, 338] on span "Video Player" at bounding box center [182, 341] width 21 height 21
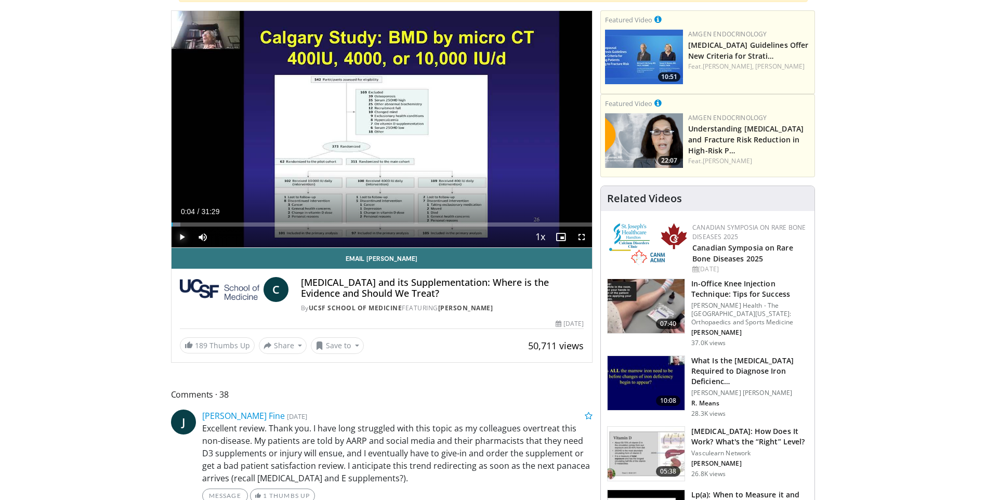
scroll to position [208, 0]
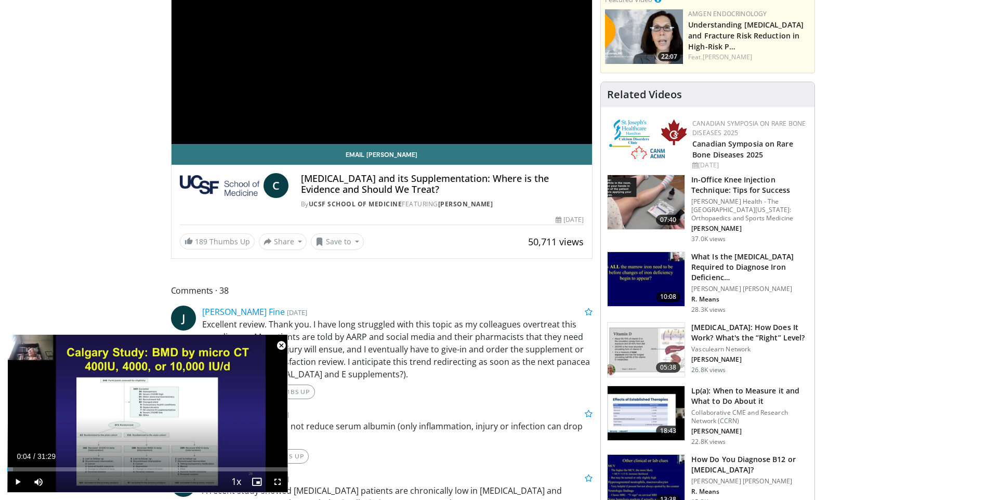
click at [284, 346] on span "Video Player" at bounding box center [281, 345] width 21 height 21
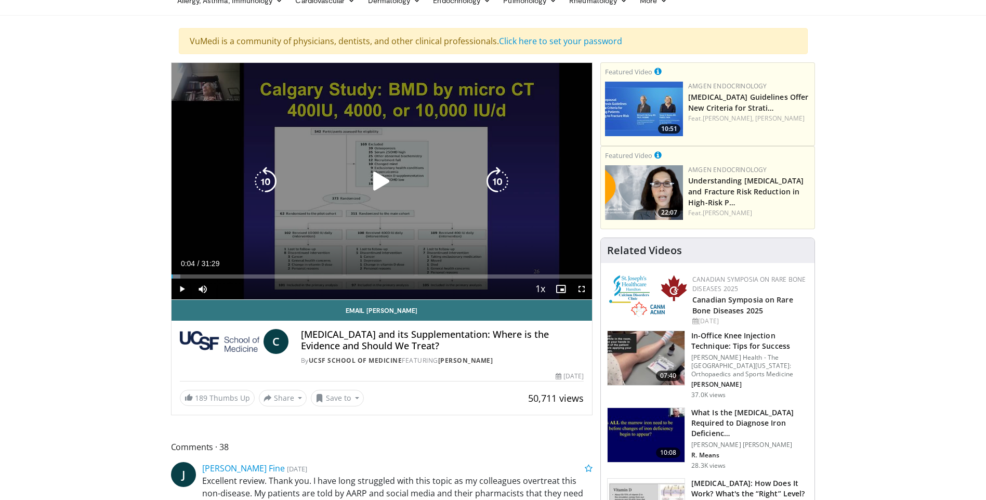
scroll to position [0, 0]
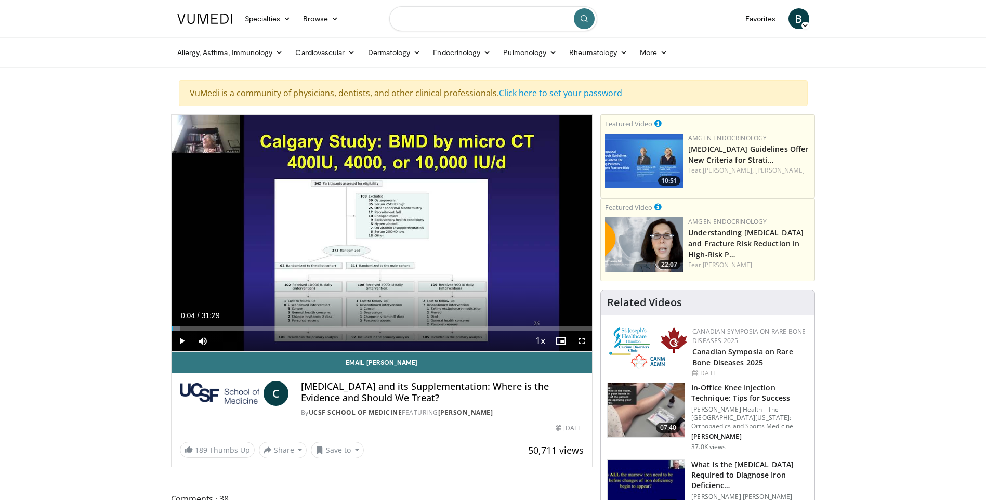
click at [411, 22] on input "Search topics, interventions" at bounding box center [493, 18] width 208 height 25
type input "**********"
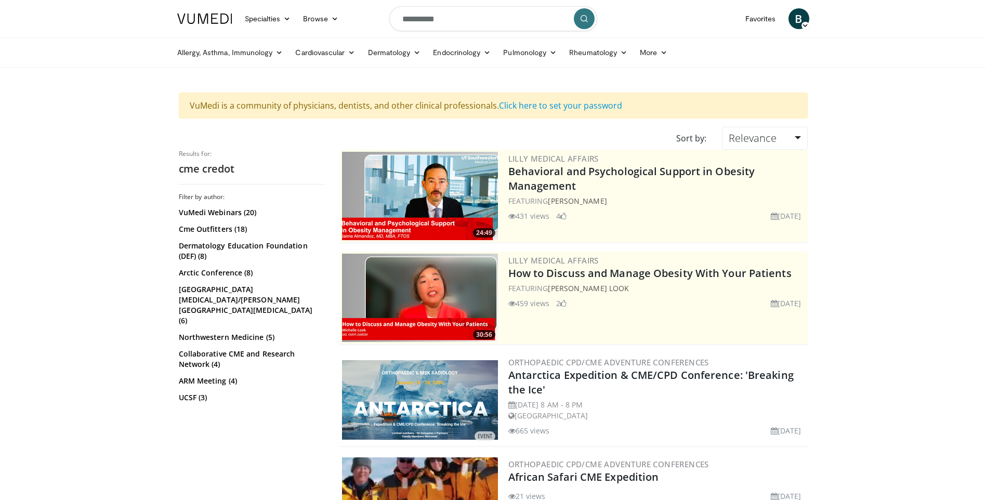
click at [474, 18] on input "**********" at bounding box center [493, 18] width 208 height 25
type input "**********"
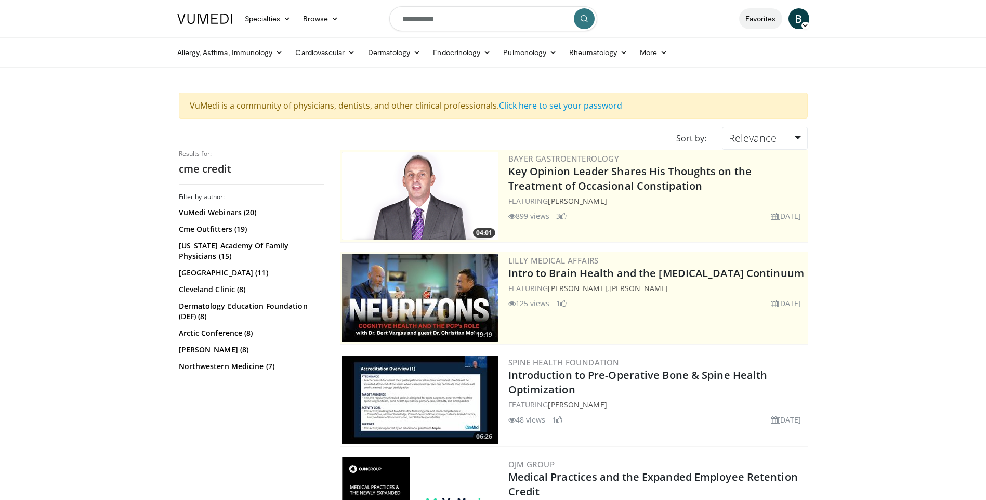
click at [762, 16] on link "Favorites" at bounding box center [760, 18] width 43 height 21
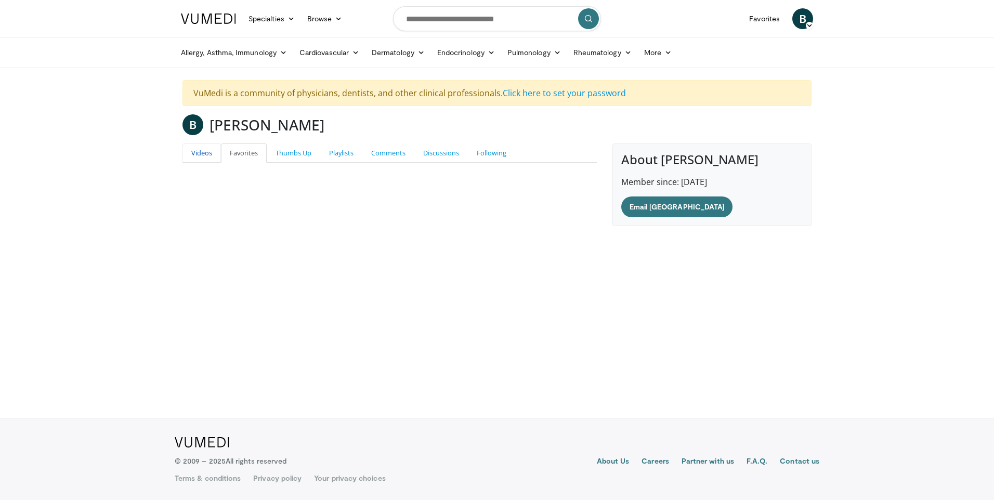
click at [205, 152] on link "Videos" at bounding box center [201, 152] width 38 height 19
click at [803, 14] on span "B" at bounding box center [802, 18] width 21 height 21
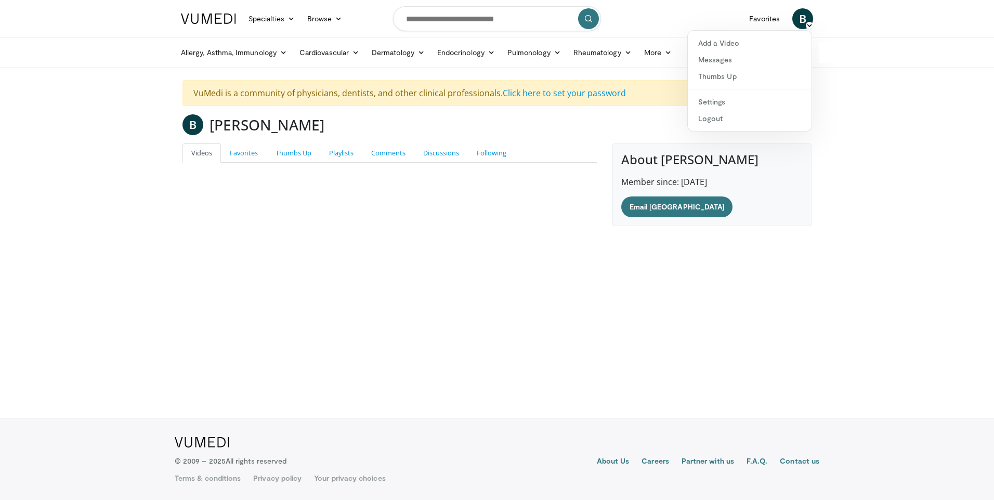
click at [864, 91] on body "Specialties Adult & Family Medicine Allergy, [MEDICAL_DATA], Immunology Anesthe…" at bounding box center [497, 250] width 994 height 500
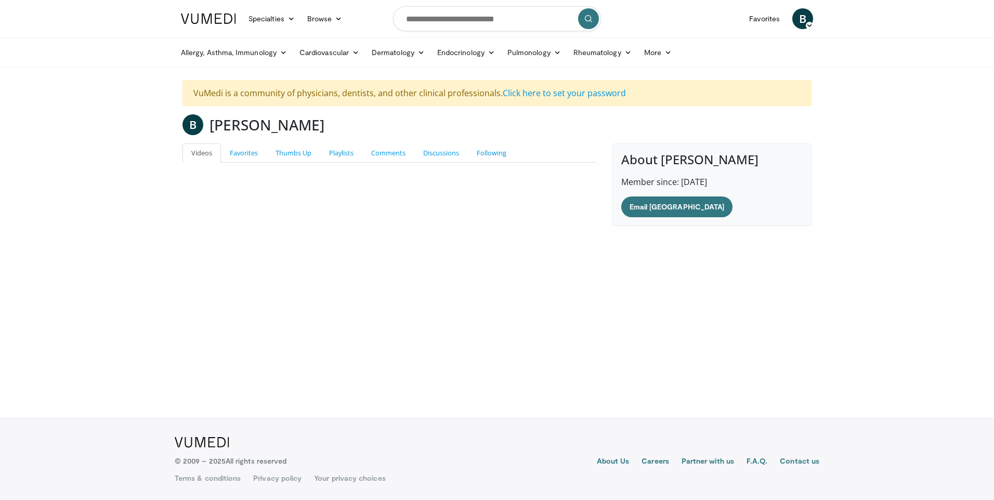
click at [806, 23] on icon at bounding box center [809, 25] width 7 height 7
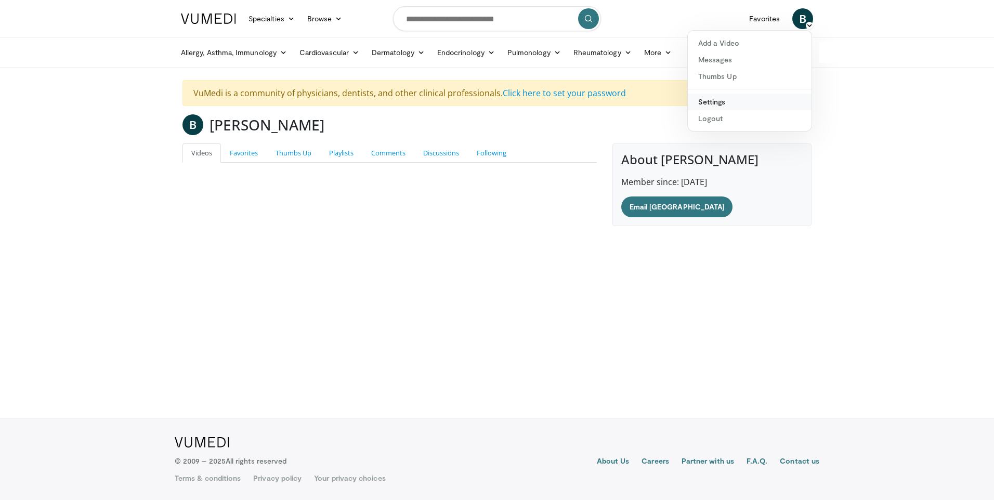
click at [715, 104] on link "Settings" at bounding box center [750, 102] width 124 height 17
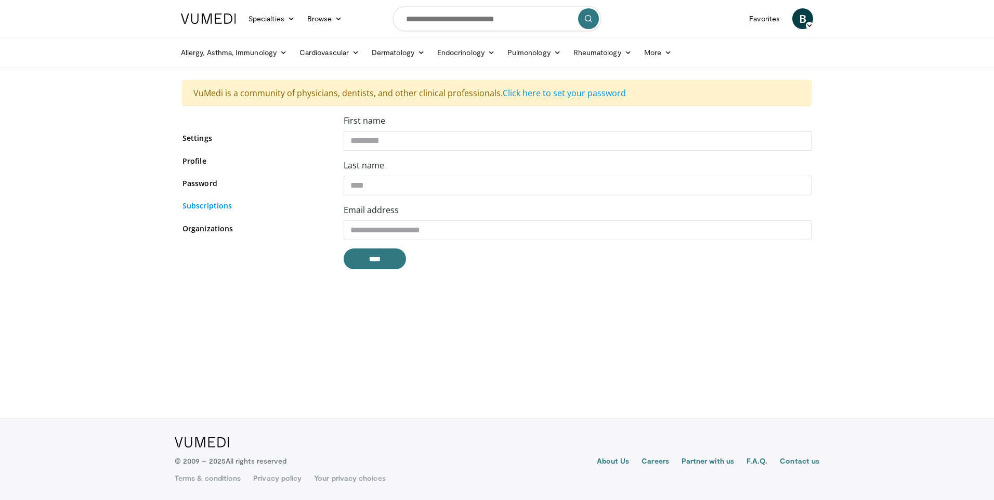
click at [211, 205] on link "Subscriptions" at bounding box center [255, 205] width 146 height 11
